Goal: Transaction & Acquisition: Purchase product/service

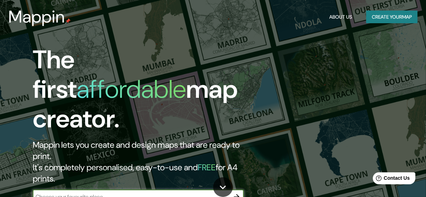
click at [102, 193] on input "text" at bounding box center [131, 197] width 197 height 8
click at [131, 193] on input "text" at bounding box center [131, 197] width 197 height 8
type input "españa"
click at [237, 194] on icon "button" at bounding box center [237, 197] width 6 height 6
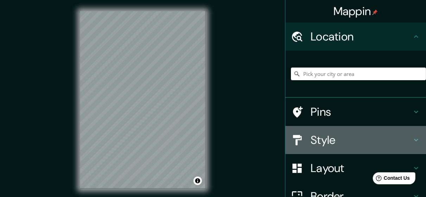
click at [342, 136] on h4 "Style" at bounding box center [361, 140] width 101 height 14
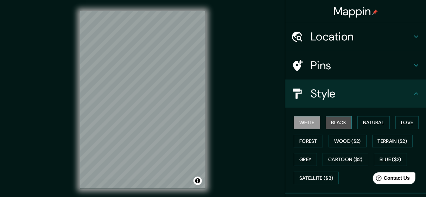
click at [340, 124] on button "Black" at bounding box center [339, 122] width 26 height 13
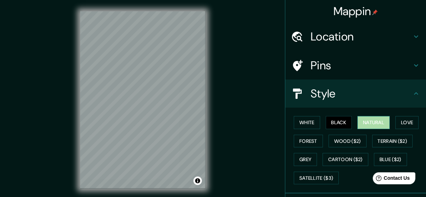
click at [381, 119] on button "Natural" at bounding box center [374, 122] width 32 height 13
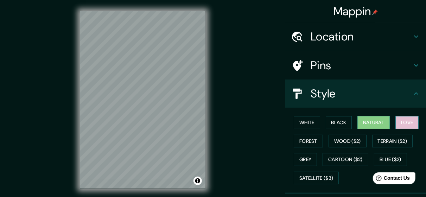
click at [405, 122] on button "Love" at bounding box center [407, 122] width 23 height 13
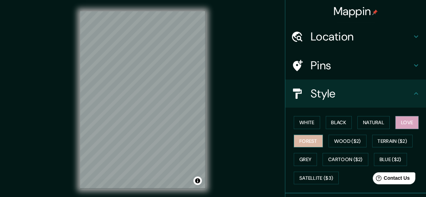
click at [299, 143] on button "Forest" at bounding box center [308, 141] width 29 height 13
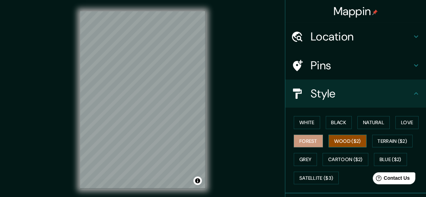
click at [346, 141] on button "Wood ($2)" at bounding box center [348, 141] width 38 height 13
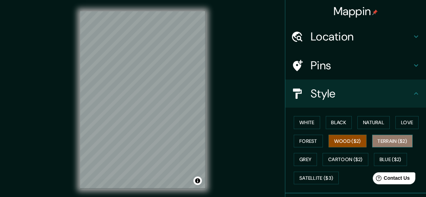
click at [393, 143] on button "Terrain ($2)" at bounding box center [393, 141] width 41 height 13
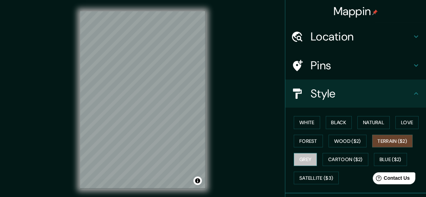
click at [302, 164] on button "Grey" at bounding box center [305, 159] width 23 height 13
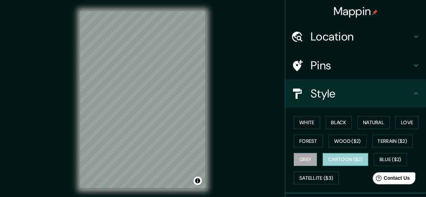
click at [344, 155] on button "Cartoon ($2)" at bounding box center [346, 159] width 46 height 13
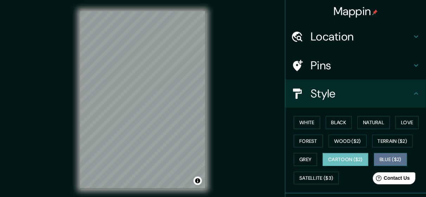
click at [385, 159] on button "Blue ($2)" at bounding box center [390, 159] width 33 height 13
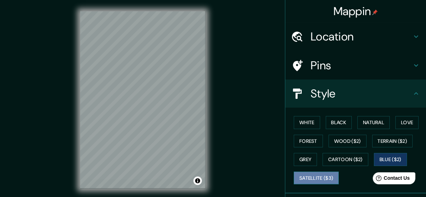
click at [310, 176] on button "Satellite ($3)" at bounding box center [316, 178] width 45 height 13
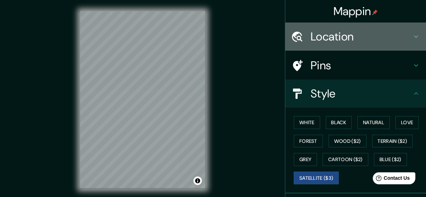
click at [412, 36] on icon at bounding box center [416, 36] width 8 height 8
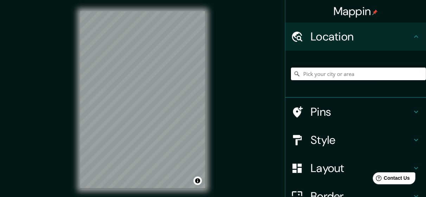
click at [328, 74] on input "Pick your city or area" at bounding box center [358, 74] width 135 height 13
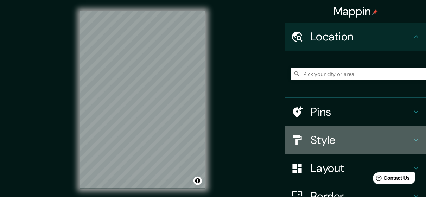
click at [334, 139] on h4 "Style" at bounding box center [361, 140] width 101 height 14
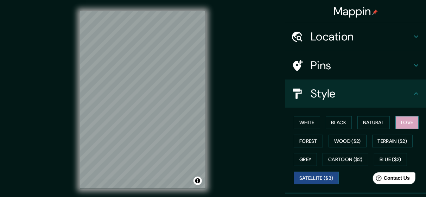
drag, startPoint x: 403, startPoint y: 116, endPoint x: 402, endPoint y: 119, distance: 3.7
click at [402, 119] on div "White Black Natural Love Forest Wood ($2) Terrain ($2) Grey Cartoon ($2) Blue (…" at bounding box center [358, 150] width 135 height 74
click at [402, 119] on button "Love" at bounding box center [407, 122] width 23 height 13
click at [325, 69] on h4 "Pins" at bounding box center [361, 65] width 101 height 14
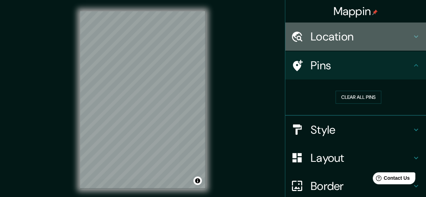
click at [348, 36] on h4 "Location" at bounding box center [361, 37] width 101 height 14
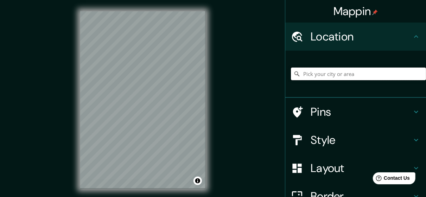
click at [304, 77] on input "Pick your city or area" at bounding box center [358, 74] width 135 height 13
click at [301, 71] on input "Pick your city or area" at bounding box center [358, 74] width 135 height 13
paste input "Barrio de Sants, Barcelona."
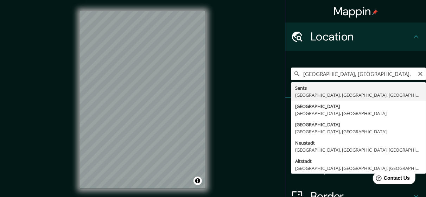
type input "Sants, Barcelona, provincia de Barcelona, España"
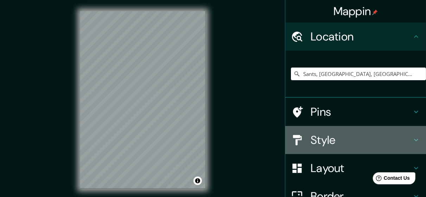
click at [398, 145] on h4 "Style" at bounding box center [361, 140] width 101 height 14
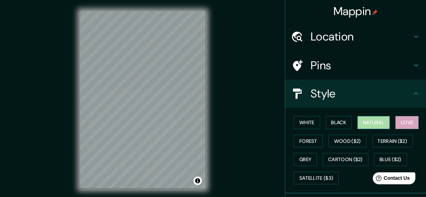
click at [367, 124] on button "Natural" at bounding box center [374, 122] width 32 height 13
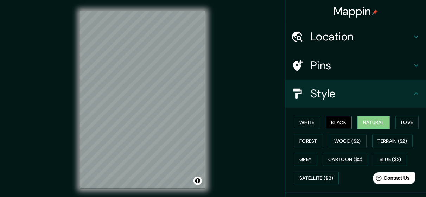
click at [328, 122] on button "Black" at bounding box center [339, 122] width 26 height 13
click at [305, 122] on button "White" at bounding box center [307, 122] width 26 height 13
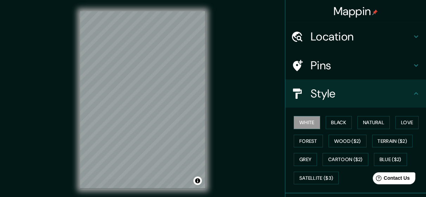
click at [306, 134] on div "White Black Natural Love Forest Wood ($2) Terrain ($2) Grey Cartoon ($2) Blue (…" at bounding box center [358, 150] width 135 height 74
click at [308, 141] on button "Forest" at bounding box center [308, 141] width 29 height 13
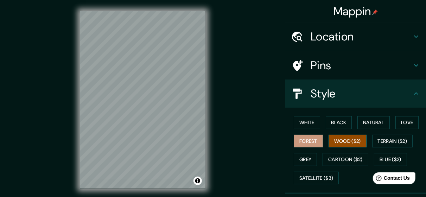
click at [335, 141] on button "Wood ($2)" at bounding box center [348, 141] width 38 height 13
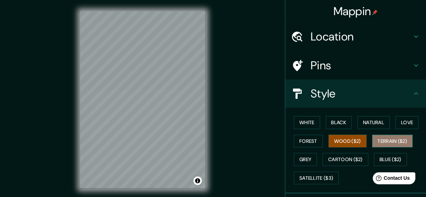
click at [378, 140] on button "Terrain ($2)" at bounding box center [393, 141] width 41 height 13
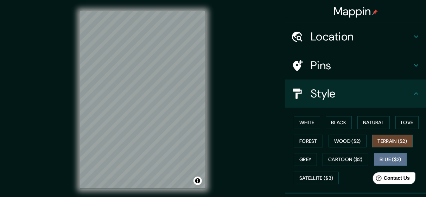
click at [375, 161] on button "Blue ($2)" at bounding box center [390, 159] width 33 height 13
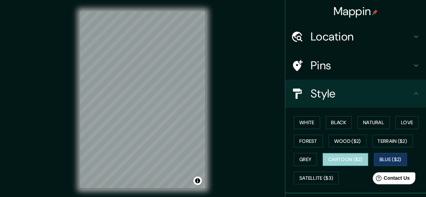
click at [339, 155] on button "Cartoon ($2)" at bounding box center [346, 159] width 46 height 13
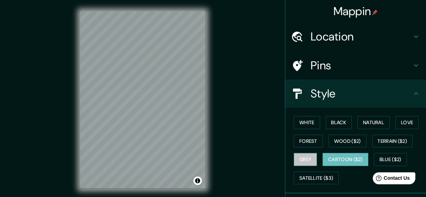
click at [300, 160] on button "Grey" at bounding box center [305, 159] width 23 height 13
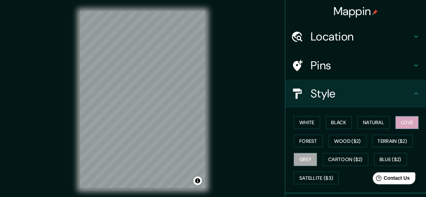
click at [401, 126] on button "Love" at bounding box center [407, 122] width 23 height 13
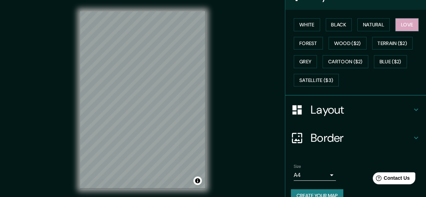
scroll to position [111, 0]
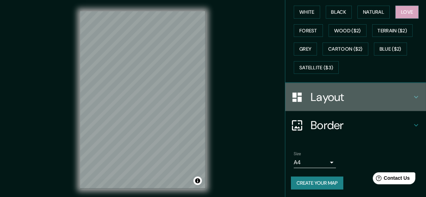
click at [381, 92] on h4 "Layout" at bounding box center [361, 97] width 101 height 14
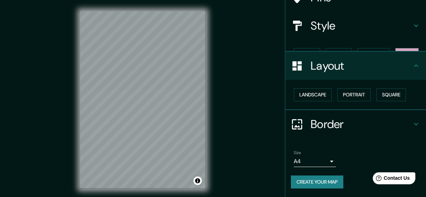
scroll to position [56, 0]
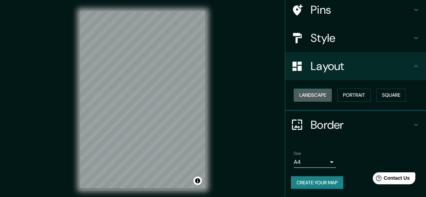
click at [318, 97] on button "Landscape" at bounding box center [313, 95] width 38 height 13
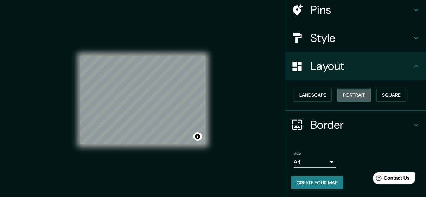
click at [350, 99] on button "Portrait" at bounding box center [354, 95] width 33 height 13
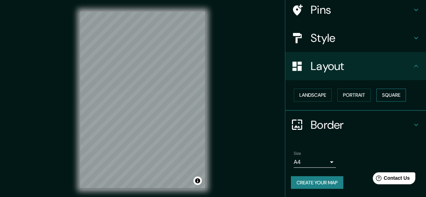
click at [382, 93] on button "Square" at bounding box center [392, 95] width 30 height 13
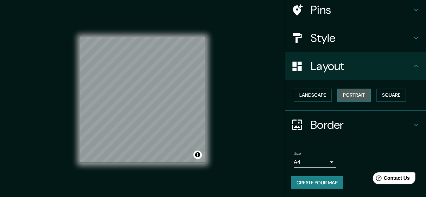
click at [351, 93] on button "Portrait" at bounding box center [354, 95] width 33 height 13
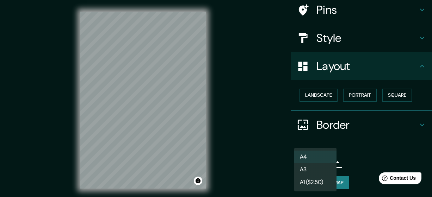
click at [327, 161] on body "Mappin Location Sants, Barcelona, provincia de Barcelona, España Pins Style Lay…" at bounding box center [216, 98] width 432 height 197
click at [314, 165] on li "A3" at bounding box center [315, 169] width 42 height 13
click at [326, 161] on body "Mappin Location Sants, Barcelona, provincia de Barcelona, España Pins Style Lay…" at bounding box center [216, 98] width 432 height 197
click at [316, 157] on li "A4" at bounding box center [315, 157] width 42 height 13
type input "single"
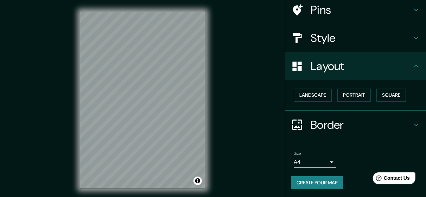
click at [392, 168] on div "Size A4 single" at bounding box center [356, 159] width 130 height 23
click at [313, 182] on button "Create your map" at bounding box center [317, 182] width 52 height 13
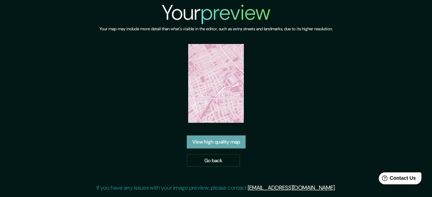
click at [224, 136] on link "View high quality map" at bounding box center [216, 142] width 59 height 13
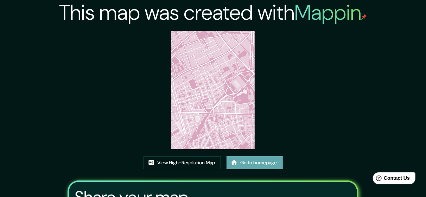
click at [264, 164] on link "Go to homepage" at bounding box center [255, 162] width 56 height 13
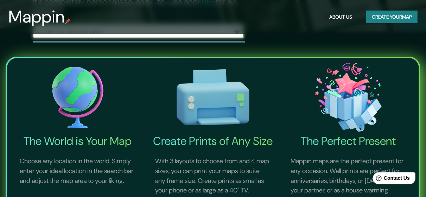
scroll to position [163, 0]
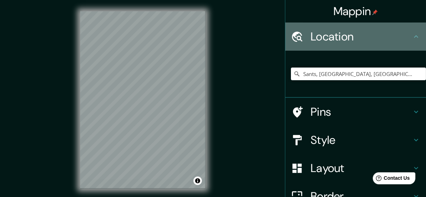
click at [322, 34] on h4 "Location" at bounding box center [361, 37] width 101 height 14
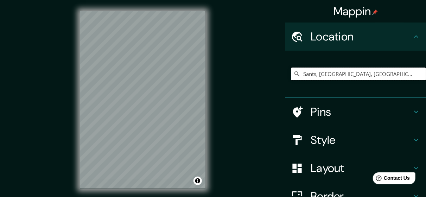
click at [316, 76] on input "Sants, Barcelona, provincia de Barcelona, España" at bounding box center [358, 74] width 135 height 13
click at [367, 77] on input "Sants, Barcelona, provincia de Barcelona, España" at bounding box center [358, 74] width 135 height 13
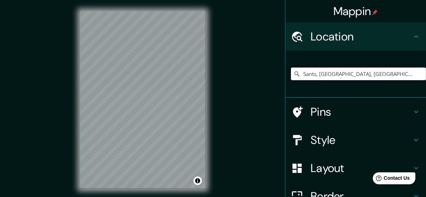
paste input "Barrio de Sants, Barcelona."
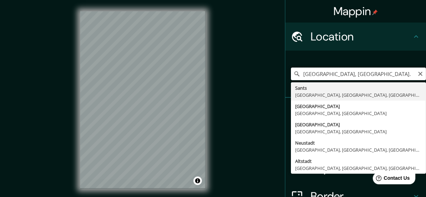
scroll to position [0, 0]
type input "Sants, Barcelona, provincia de Barcelona, España"
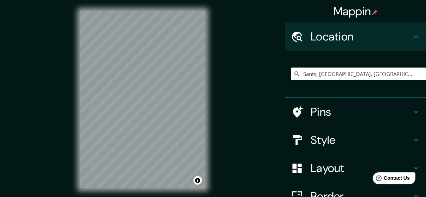
click at [397, 110] on h4 "Pins" at bounding box center [361, 112] width 101 height 14
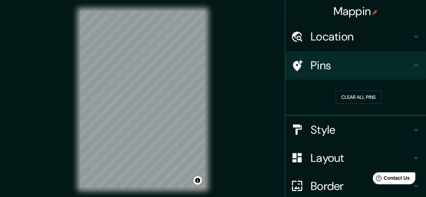
click at [316, 68] on h4 "Pins" at bounding box center [361, 65] width 101 height 14
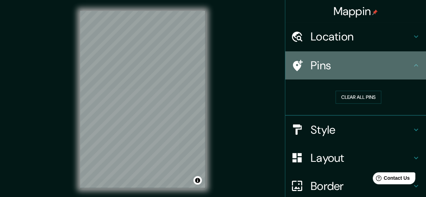
click at [293, 65] on icon at bounding box center [297, 66] width 12 height 12
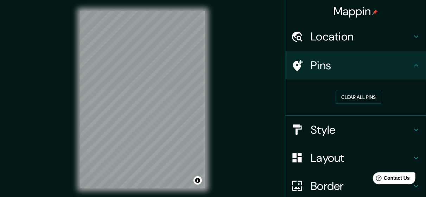
click at [293, 65] on icon at bounding box center [297, 66] width 12 height 12
click at [350, 96] on button "Clear all pins" at bounding box center [359, 97] width 46 height 13
click at [405, 68] on h4 "Pins" at bounding box center [361, 65] width 101 height 14
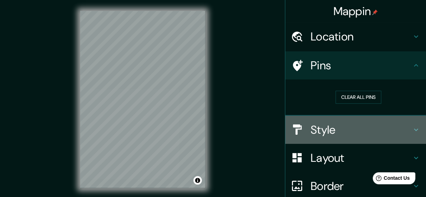
click at [355, 130] on h4 "Style" at bounding box center [361, 130] width 101 height 14
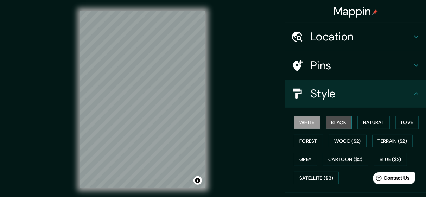
click at [331, 126] on button "Black" at bounding box center [339, 122] width 26 height 13
click at [299, 121] on button "White" at bounding box center [307, 122] width 26 height 13
click at [399, 124] on button "Love" at bounding box center [407, 122] width 23 height 13
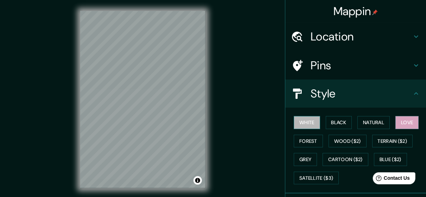
click at [296, 121] on button "White" at bounding box center [307, 122] width 26 height 13
click at [412, 90] on icon at bounding box center [416, 93] width 8 height 8
click at [412, 95] on icon at bounding box center [416, 93] width 8 height 8
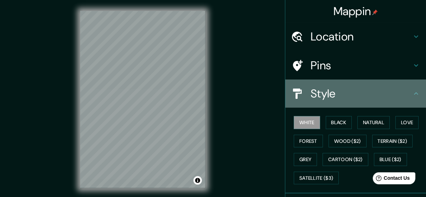
click at [412, 95] on icon at bounding box center [416, 93] width 8 height 8
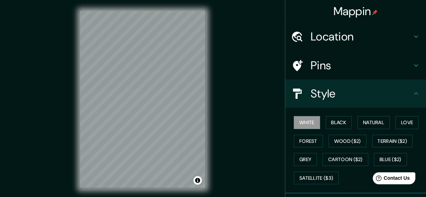
click at [412, 95] on icon at bounding box center [416, 93] width 8 height 8
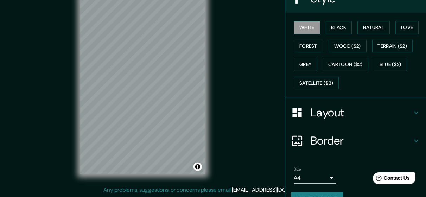
scroll to position [111, 0]
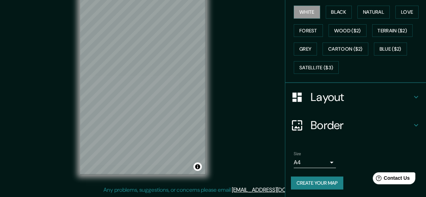
click at [347, 125] on h4 "Border" at bounding box center [361, 125] width 101 height 14
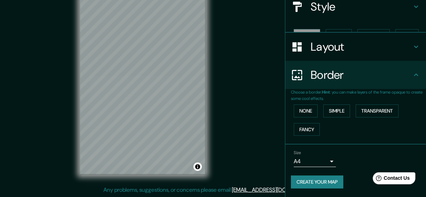
scroll to position [75, 0]
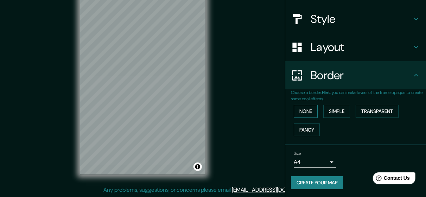
click at [305, 107] on button "None" at bounding box center [306, 111] width 24 height 13
click at [302, 112] on button "None" at bounding box center [306, 111] width 24 height 13
click at [329, 114] on button "Simple" at bounding box center [337, 111] width 27 height 13
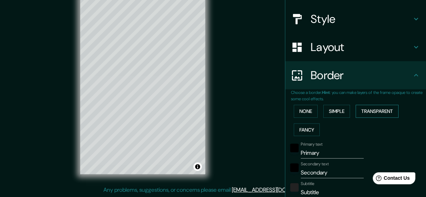
click at [372, 109] on button "Transparent" at bounding box center [377, 111] width 43 height 13
click at [294, 114] on button "None" at bounding box center [306, 111] width 24 height 13
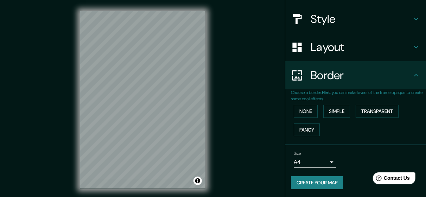
scroll to position [7, 0]
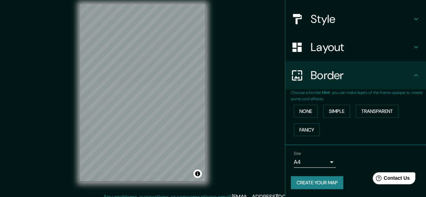
click at [406, 75] on h4 "Border" at bounding box center [361, 75] width 101 height 14
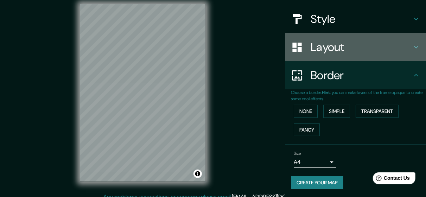
click at [414, 45] on icon at bounding box center [416, 47] width 8 height 8
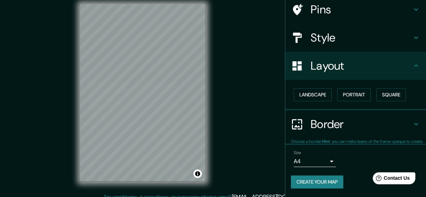
scroll to position [56, 0]
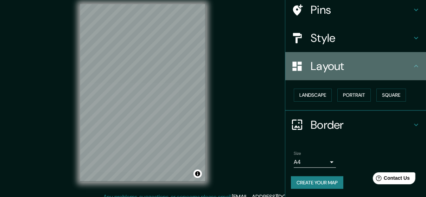
click at [412, 66] on icon at bounding box center [416, 66] width 8 height 8
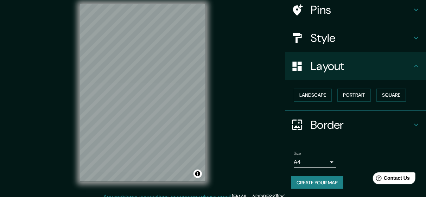
scroll to position [14, 0]
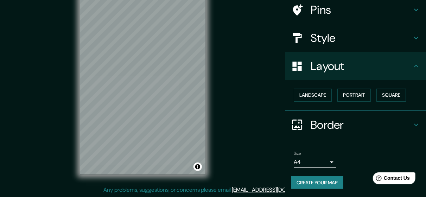
click at [321, 180] on button "Create your map" at bounding box center [317, 182] width 52 height 13
click at [309, 179] on button "Create your map" at bounding box center [317, 182] width 52 height 13
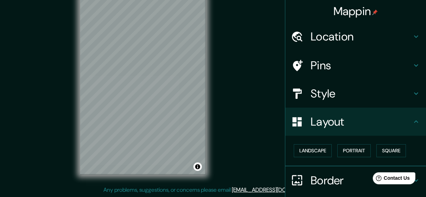
scroll to position [56, 0]
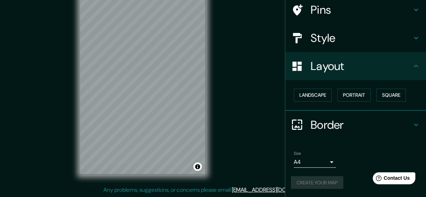
click at [321, 181] on div "Create your map" at bounding box center [356, 182] width 130 height 13
click at [321, 181] on button "Create your map" at bounding box center [317, 182] width 52 height 13
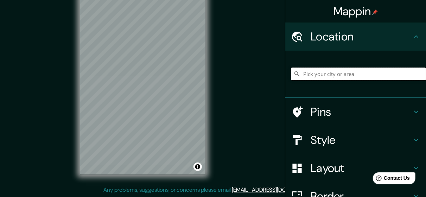
click at [304, 77] on input "Pick your city or area" at bounding box center [358, 74] width 135 height 13
paste input "[GEOGRAPHIC_DATA], [GEOGRAPHIC_DATA]."
type input "Sants, [GEOGRAPHIC_DATA], [GEOGRAPHIC_DATA], [GEOGRAPHIC_DATA]"
